Goal: Task Accomplishment & Management: Use online tool/utility

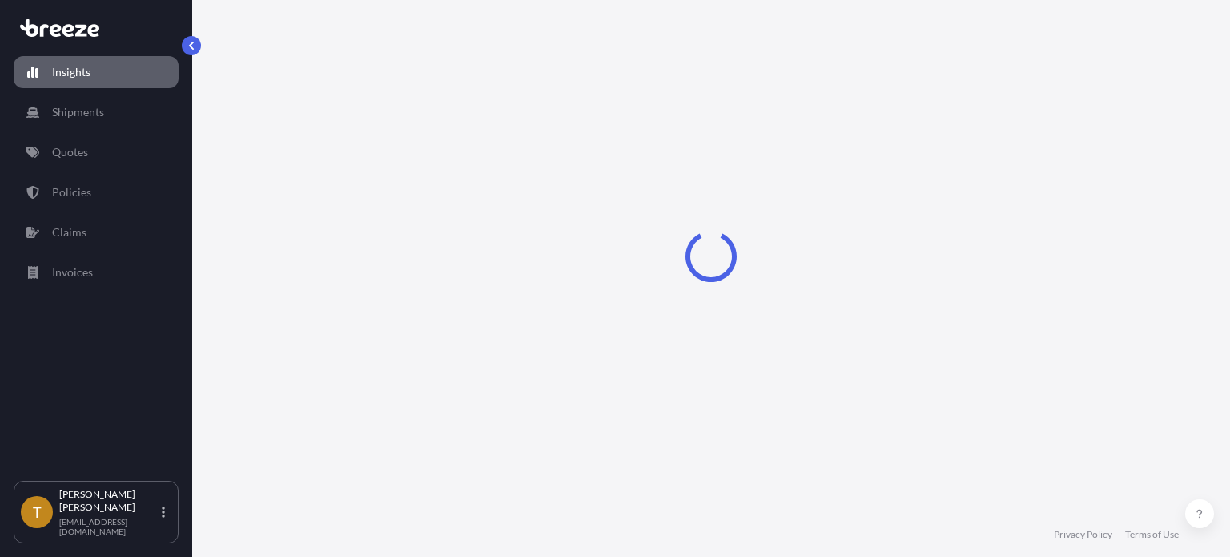
select select "2025"
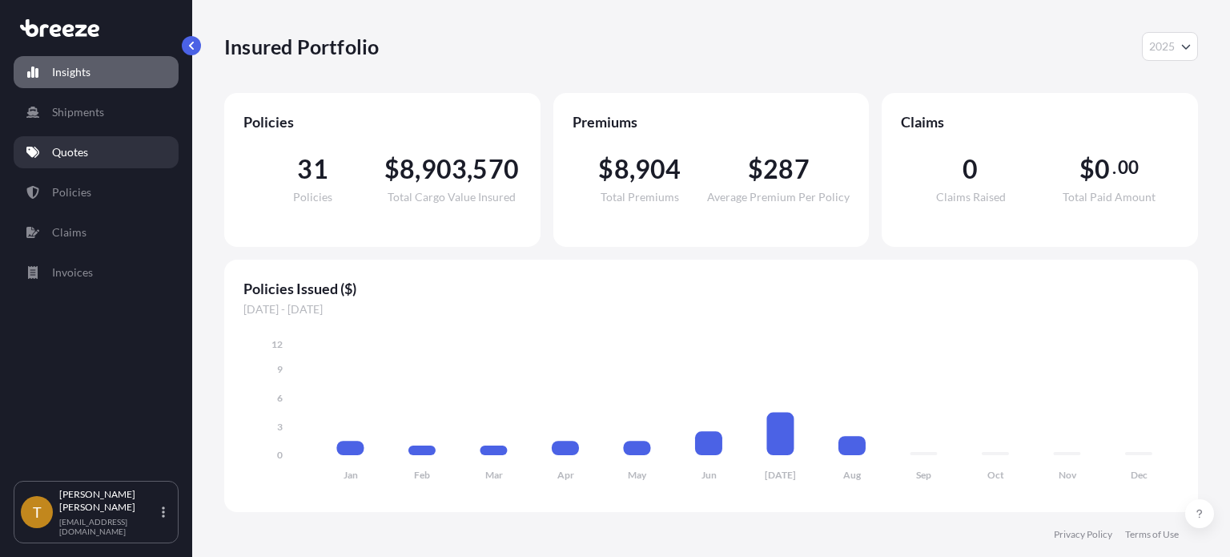
click at [77, 144] on p "Quotes" at bounding box center [70, 152] width 36 height 16
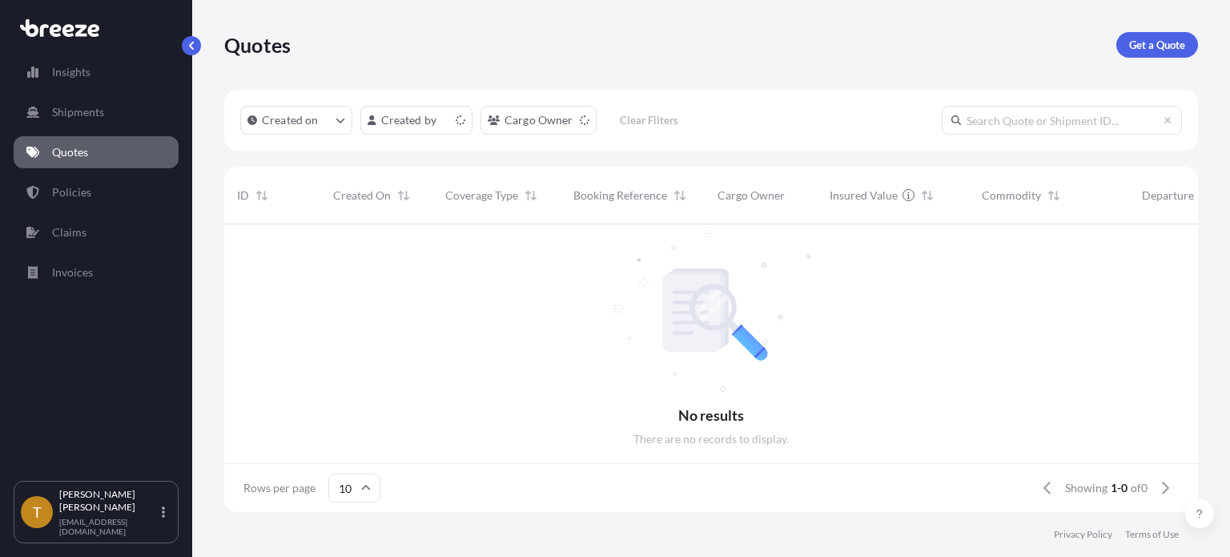
scroll to position [13, 13]
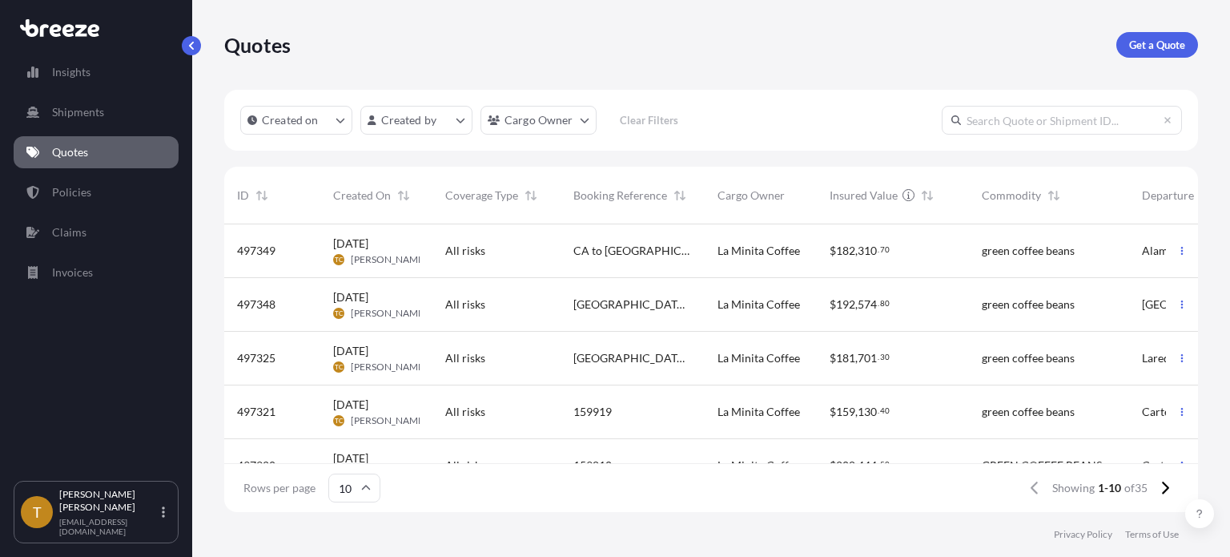
click at [511, 291] on div "All risks" at bounding box center [496, 305] width 128 height 54
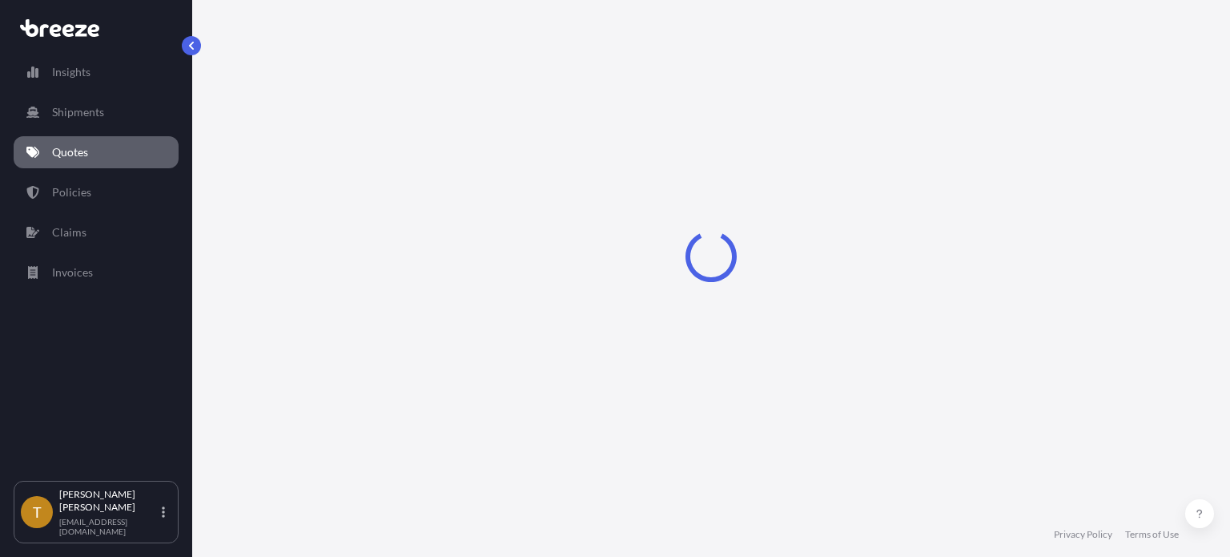
select select "Road"
select select "2"
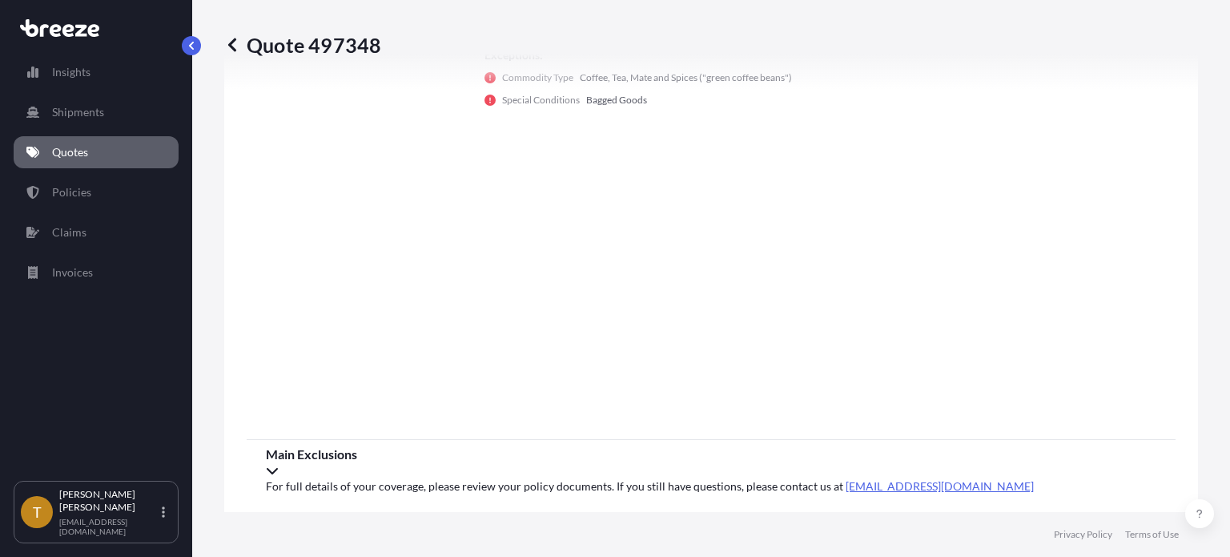
scroll to position [570, 0]
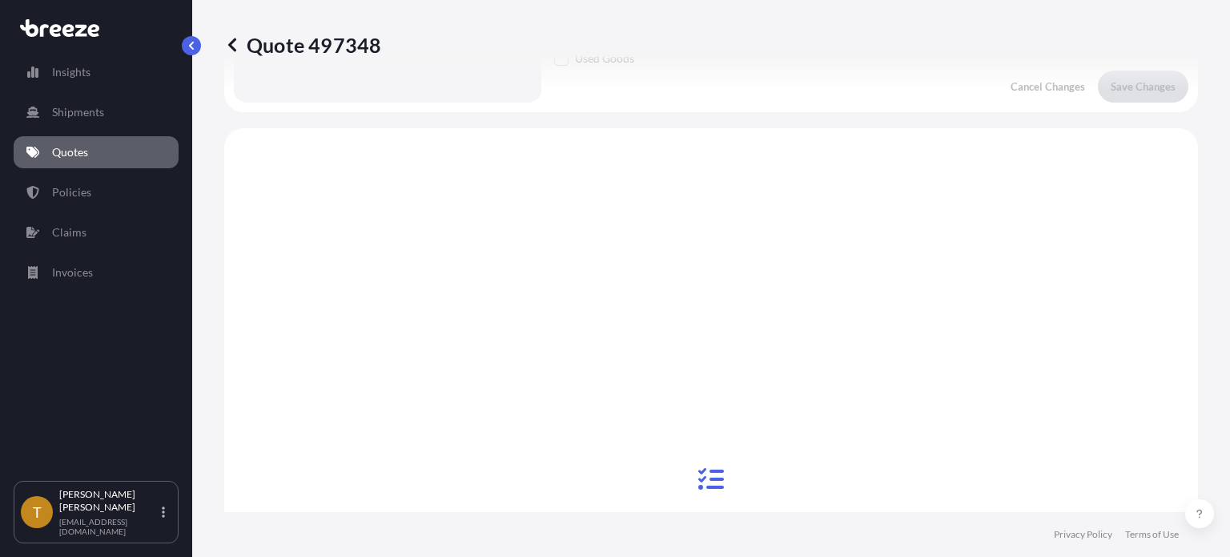
click at [181, 45] on div "Insights Shipments Quotes Policies Claims Invoices T [PERSON_NAME] [EMAIL_ADDRE…" at bounding box center [96, 278] width 192 height 557
click at [195, 39] on button "button" at bounding box center [191, 45] width 19 height 19
